Goal: Book appointment/travel/reservation

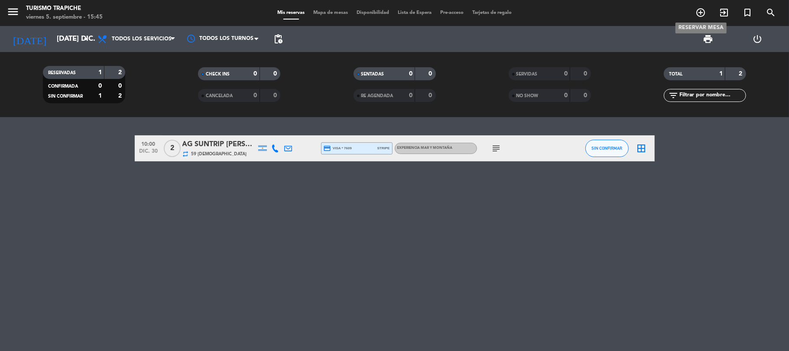
click at [700, 10] on icon "add_circle_outline" at bounding box center [700, 12] width 10 height 10
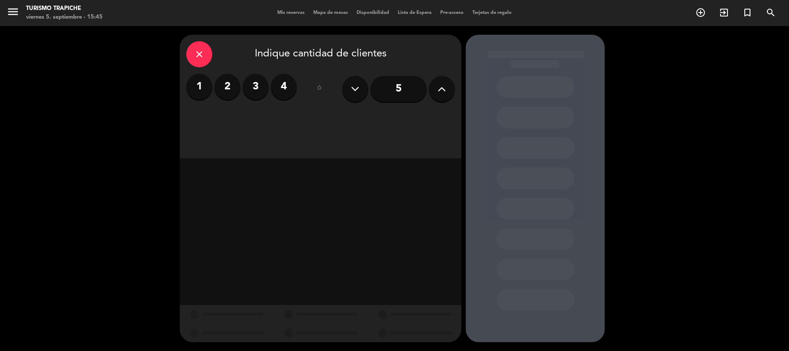
click at [222, 86] on label "2" at bounding box center [227, 87] width 26 height 26
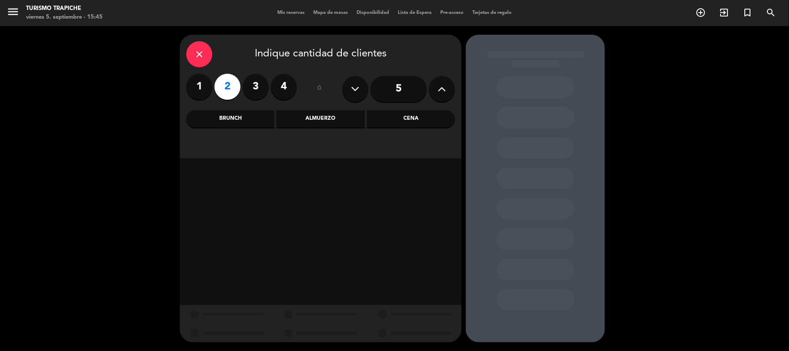
click at [325, 121] on div "Almuerzo" at bounding box center [320, 118] width 88 height 17
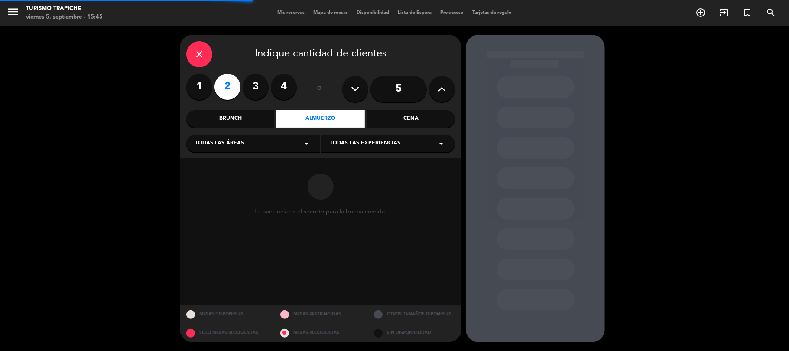
click at [334, 140] on span "Todas las experiencias" at bounding box center [365, 143] width 71 height 9
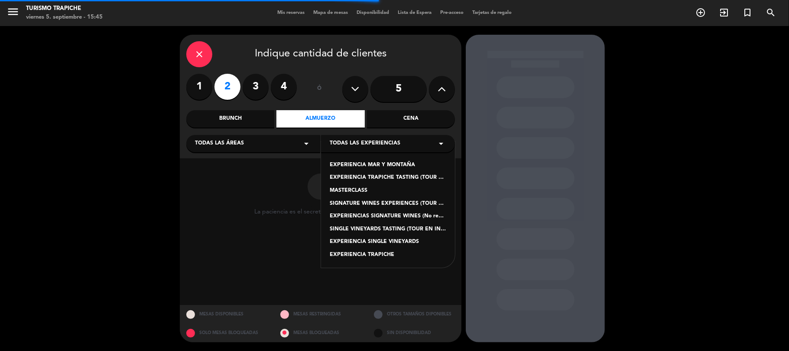
click at [340, 254] on div "EXPERIENCIA TRAPICHE" at bounding box center [388, 254] width 117 height 9
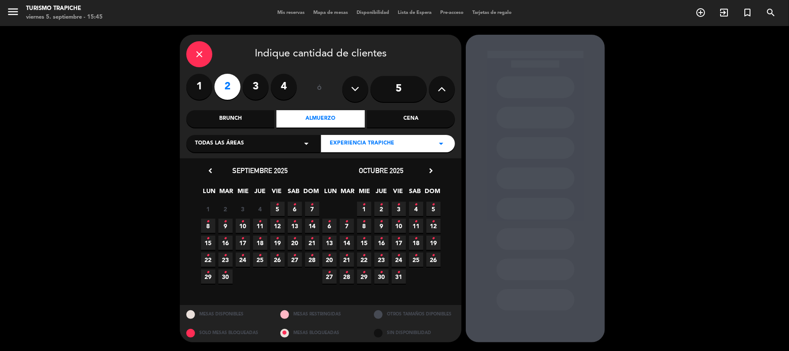
click at [428, 168] on icon "chevron_right" at bounding box center [430, 170] width 9 height 9
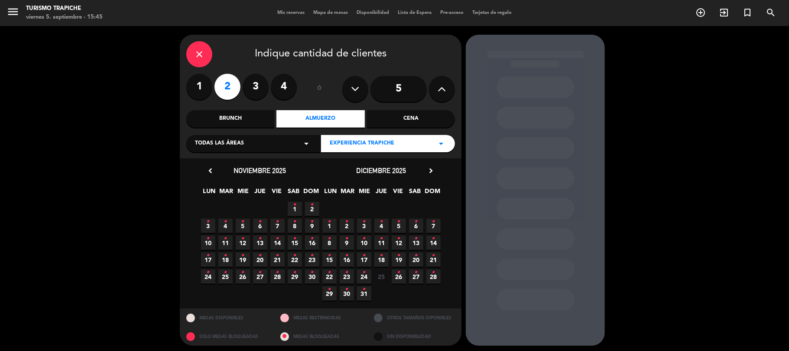
click at [347, 294] on icon "•" at bounding box center [346, 289] width 3 height 14
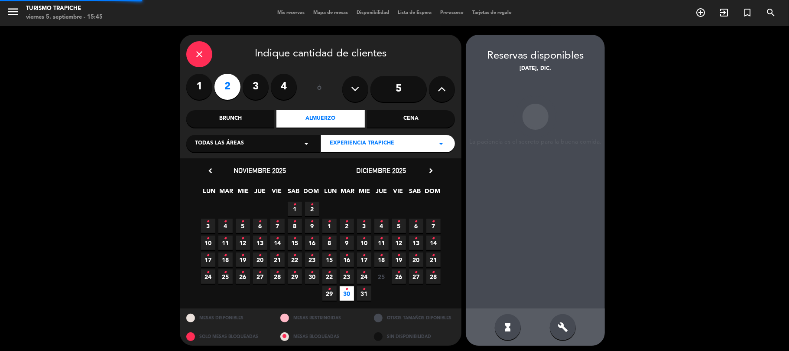
scroll to position [3, 0]
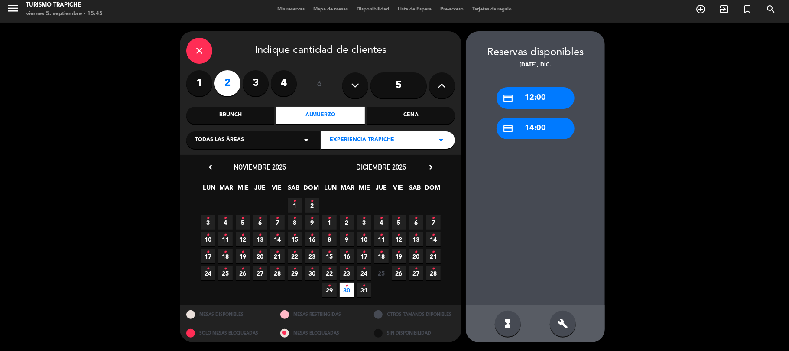
click at [355, 141] on span "EXPERIENCIA TRAPICHE" at bounding box center [362, 140] width 65 height 9
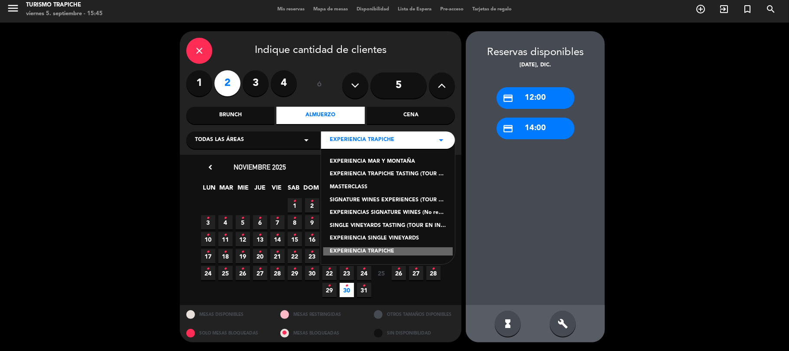
click at [353, 174] on div "EXPERIENCIA TRAPICHE TASTING (TOUR EN INGLÉS)" at bounding box center [388, 174] width 117 height 9
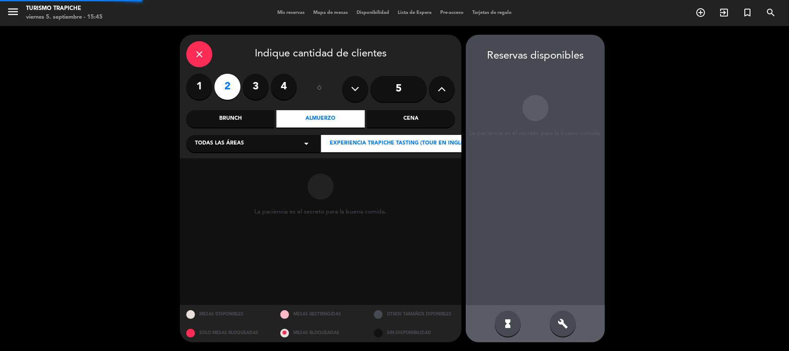
scroll to position [0, 0]
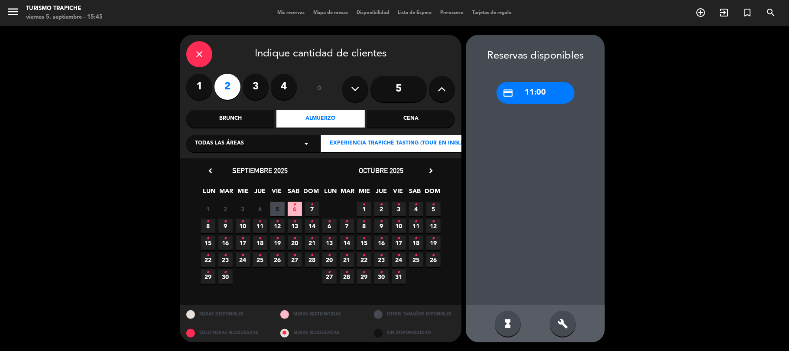
click at [523, 94] on div "credit_card 11:00" at bounding box center [536, 93] width 78 height 22
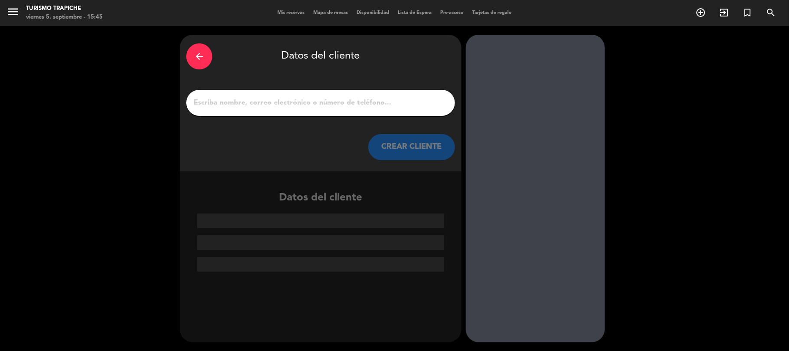
click at [338, 108] on div at bounding box center [320, 103] width 269 height 26
click at [335, 105] on input "1" at bounding box center [321, 103] width 256 height 12
click at [324, 101] on input "1" at bounding box center [321, 103] width 256 height 12
paste input "[PERSON_NAME]"
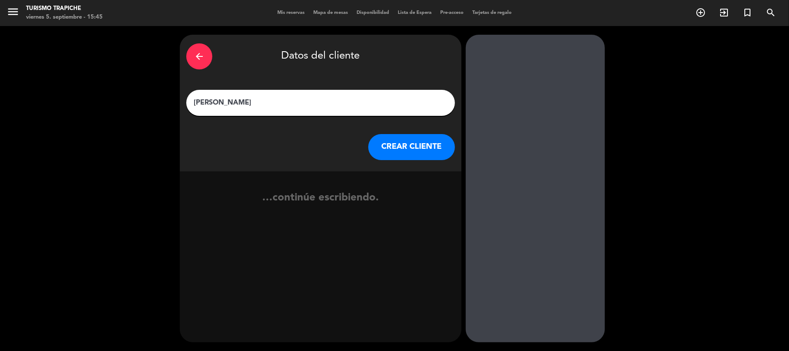
type input "[PERSON_NAME]"
click at [408, 146] on button "CREAR CLIENTE" at bounding box center [411, 147] width 87 height 26
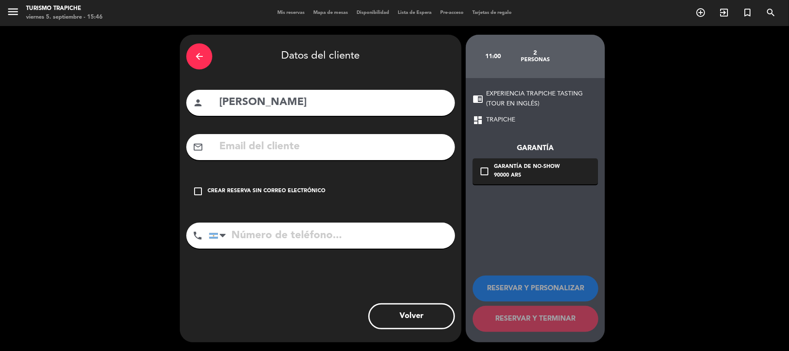
click at [281, 146] on input "text" at bounding box center [333, 147] width 230 height 18
paste input "Bus Vitivinicola - [PERSON_NAME] <[EMAIL_ADDRESS][DOMAIN_NAME]>"
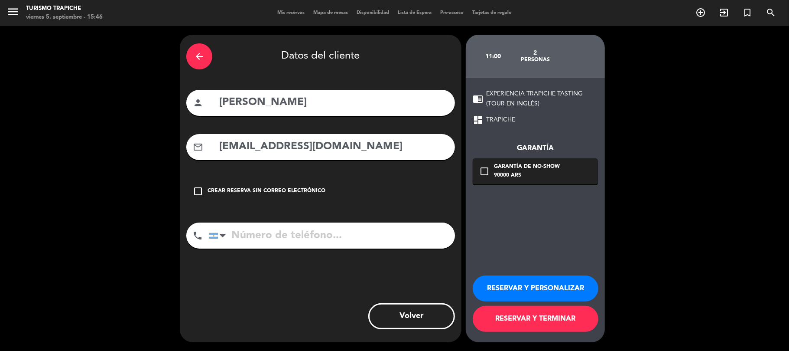
type input "[EMAIL_ADDRESS][DOMAIN_NAME]"
click at [522, 290] on button "RESERVAR Y PERSONALIZAR" at bounding box center [536, 288] width 126 height 26
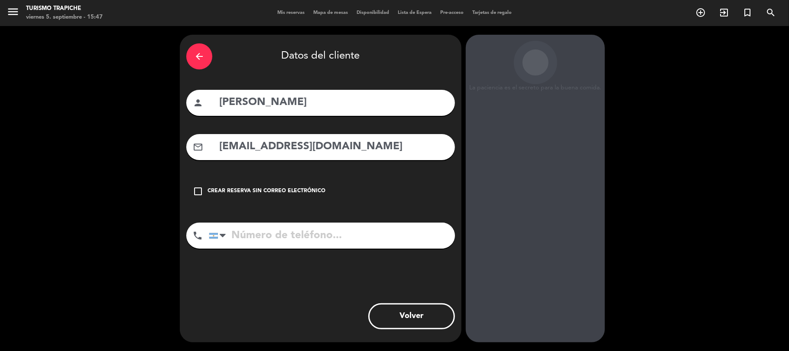
click at [407, 321] on button "Volver" at bounding box center [411, 316] width 87 height 26
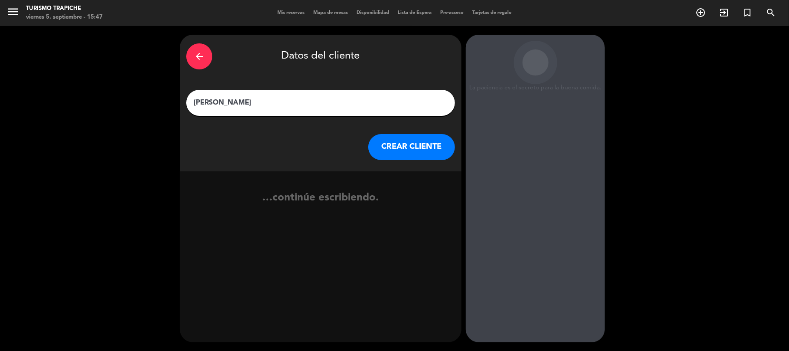
click at [391, 146] on button "CREAR CLIENTE" at bounding box center [411, 147] width 87 height 26
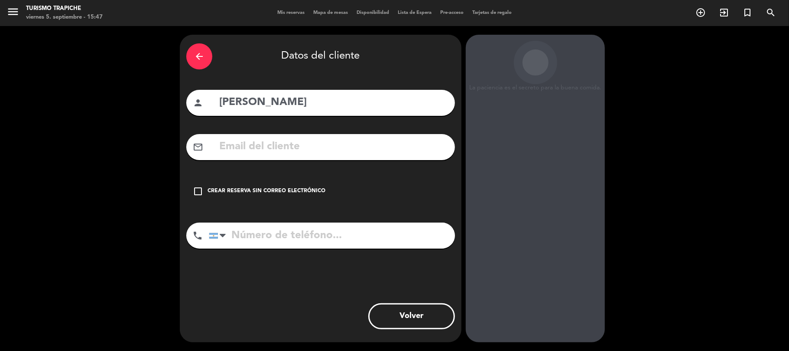
click at [381, 148] on input "text" at bounding box center [333, 147] width 230 height 18
paste input "Bus Vitivinicola - [PERSON_NAME] <[EMAIL_ADDRESS][DOMAIN_NAME]>"
type input "[EMAIL_ADDRESS][DOMAIN_NAME]"
